Goal: Information Seeking & Learning: Check status

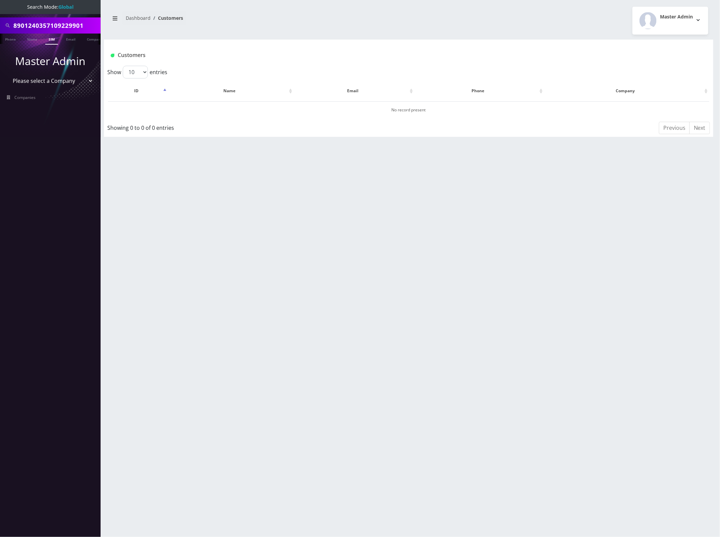
click at [46, 24] on input "8901240357109229901" at bounding box center [55, 25] width 85 height 13
paste input "29136425"
type input "8901240357129136425"
click at [49, 38] on link "SIM" at bounding box center [51, 39] width 13 height 11
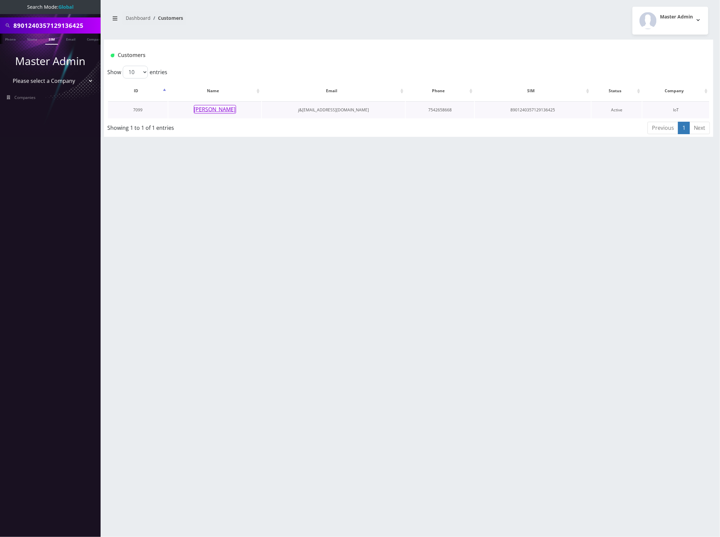
click at [211, 105] on button "Dennis Jaffee" at bounding box center [215, 109] width 42 height 9
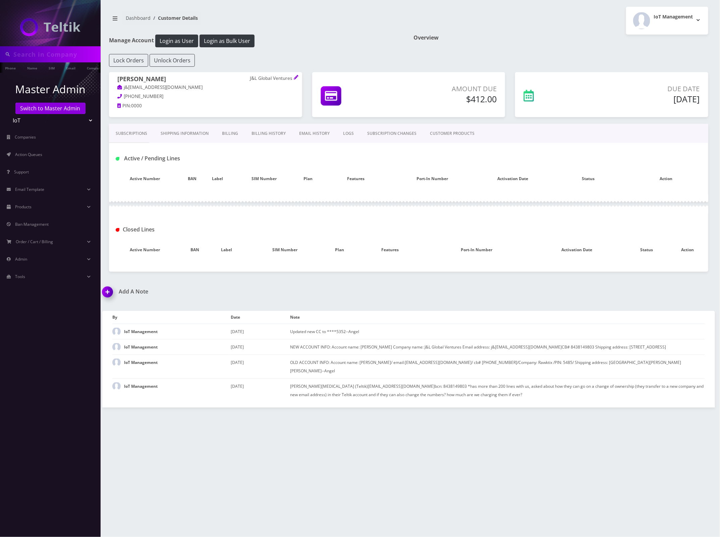
type input "8901240357129136425"
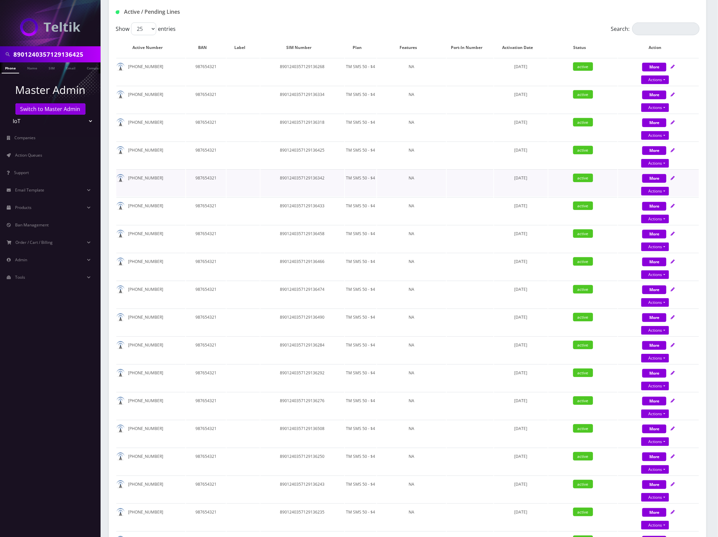
scroll to position [126, 0]
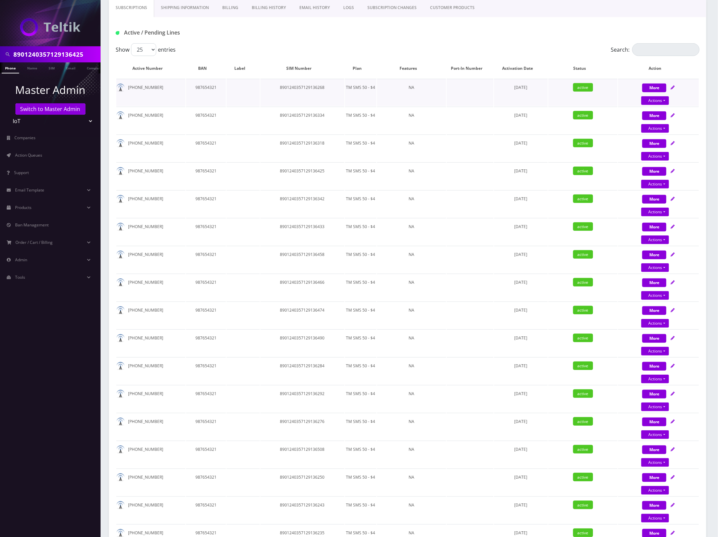
click at [305, 88] on td "8901240357129136268" at bounding box center [302, 92] width 84 height 27
copy td "8901240357129136268"
